Goal: Use online tool/utility: Utilize a website feature to perform a specific function

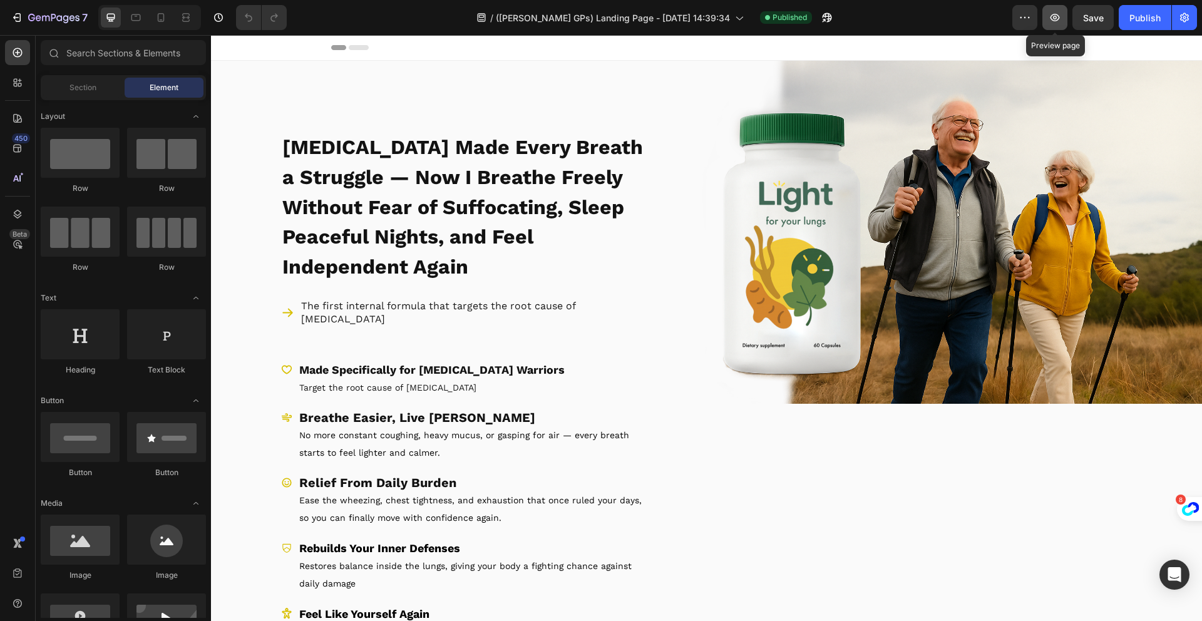
click at [1059, 20] on icon "button" at bounding box center [1055, 17] width 13 height 13
click at [1034, 20] on button "button" at bounding box center [1024, 17] width 25 height 25
